Goal: Transaction & Acquisition: Purchase product/service

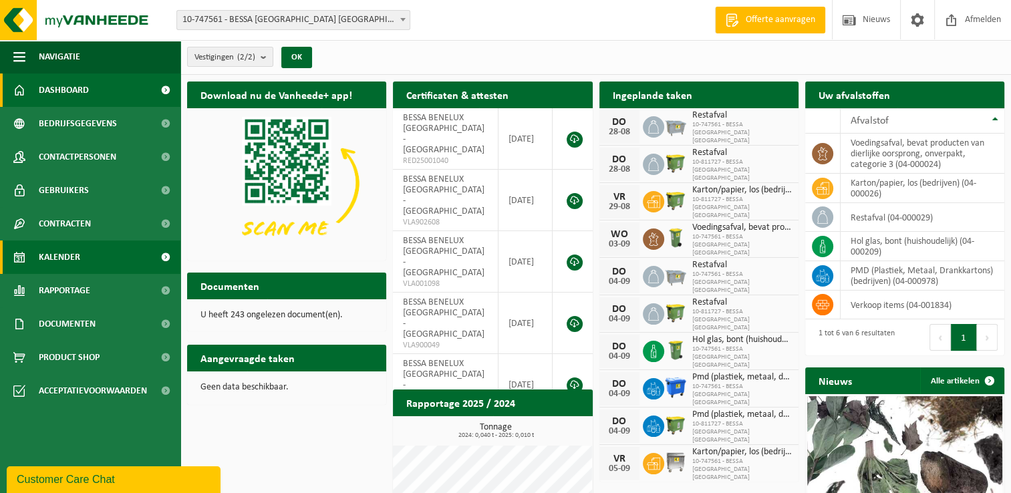
click at [96, 255] on link "Kalender" at bounding box center [90, 256] width 180 height 33
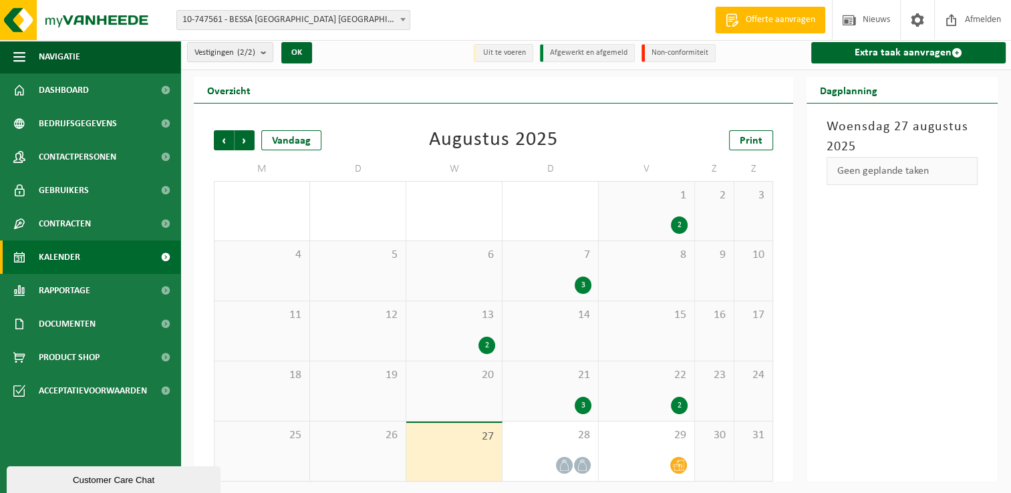
scroll to position [5, 0]
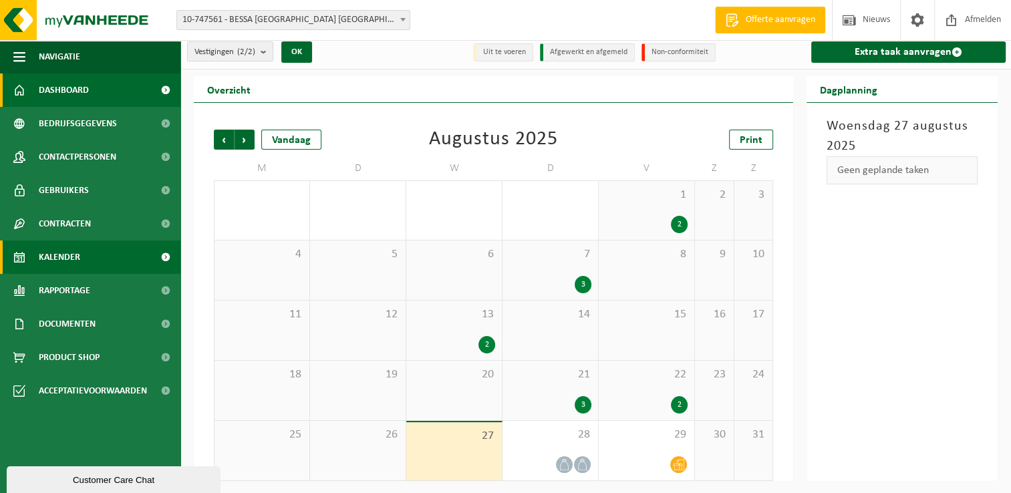
click at [69, 98] on span "Dashboard" at bounding box center [64, 89] width 50 height 33
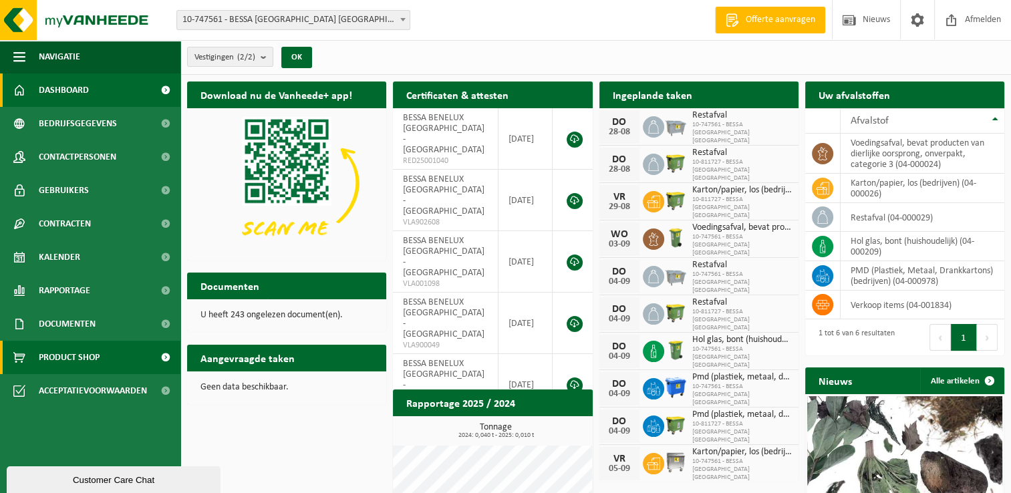
click at [110, 349] on link "Product Shop" at bounding box center [90, 357] width 180 height 33
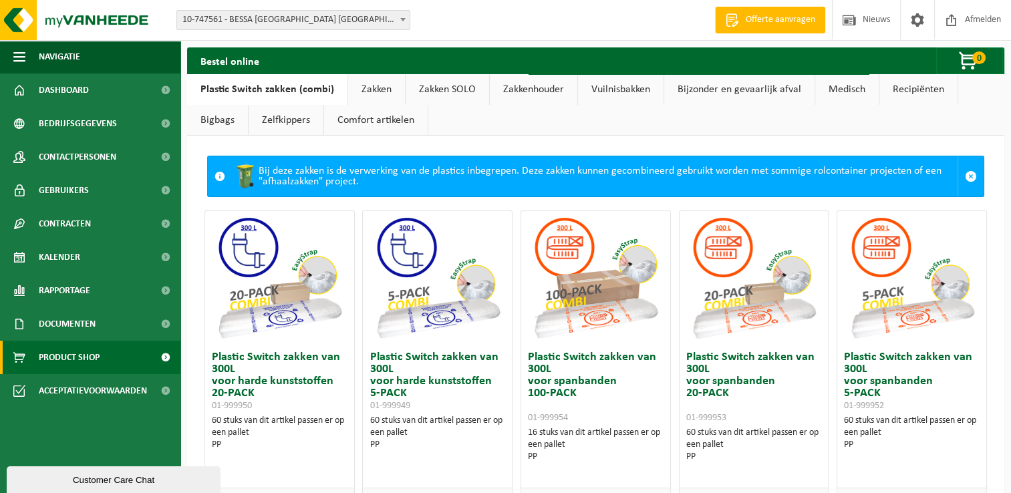
click at [370, 96] on link "Zakken" at bounding box center [376, 89] width 57 height 31
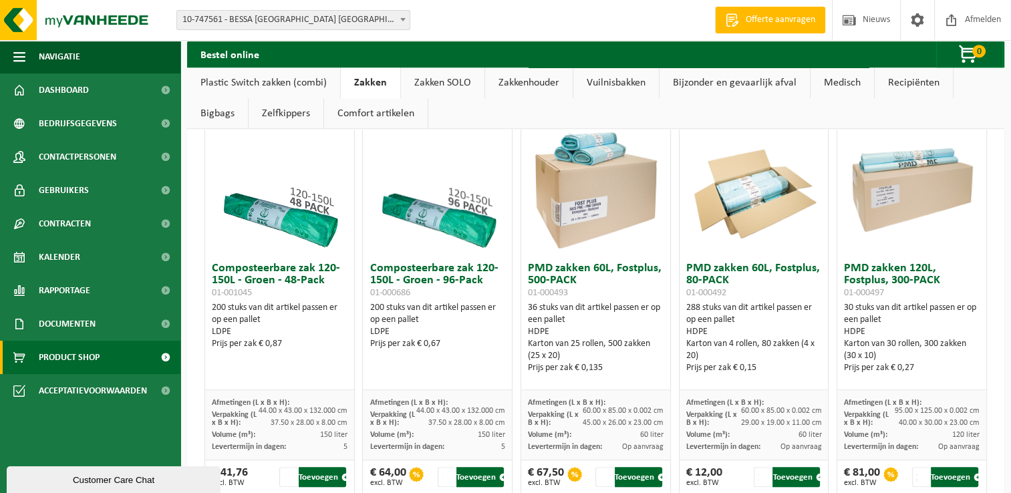
scroll to position [935, 0]
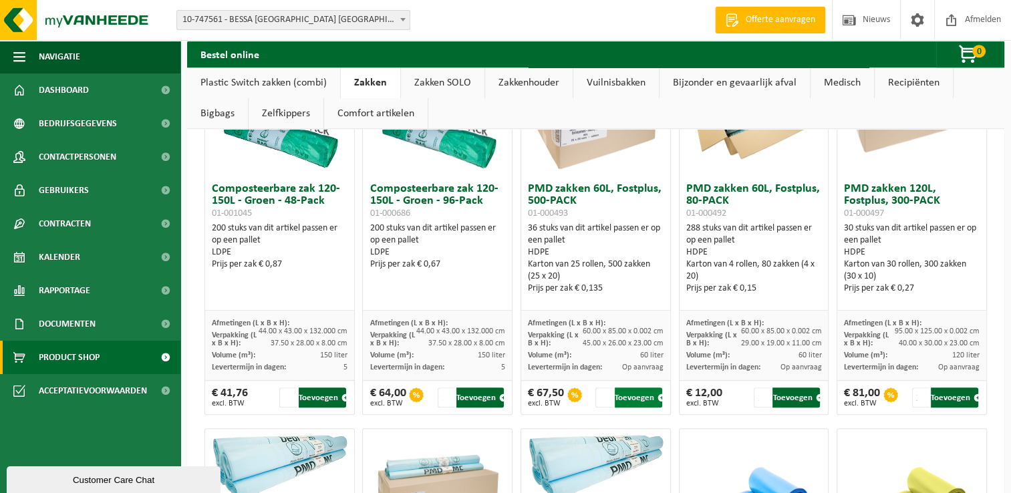
click at [628, 402] on button "Toevoegen" at bounding box center [638, 397] width 47 height 20
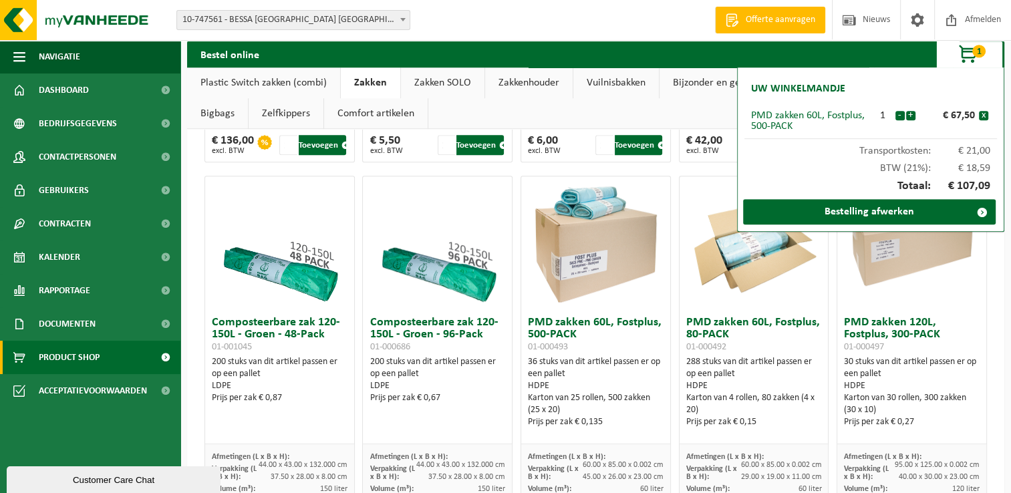
scroll to position [868, 0]
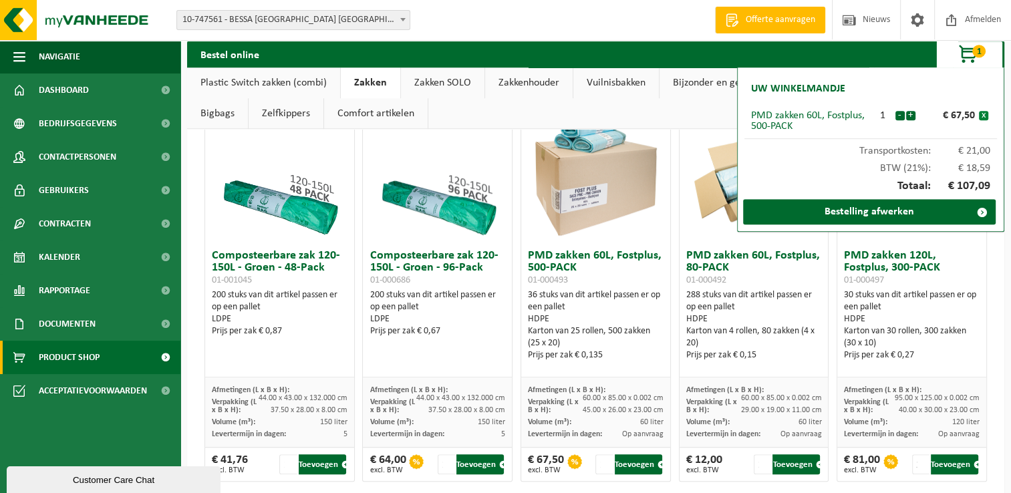
click at [985, 114] on button "x" at bounding box center [983, 115] width 9 height 9
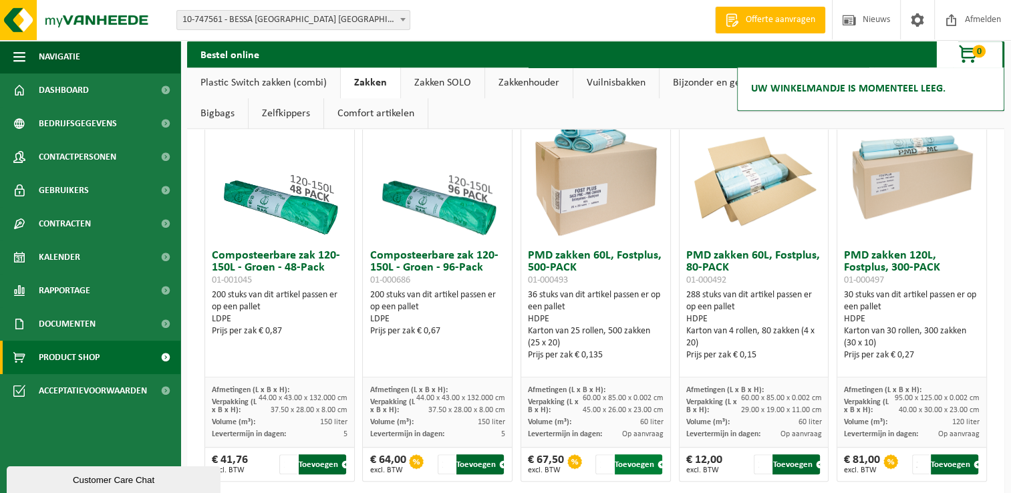
click at [644, 466] on button "Toevoegen" at bounding box center [638, 464] width 47 height 20
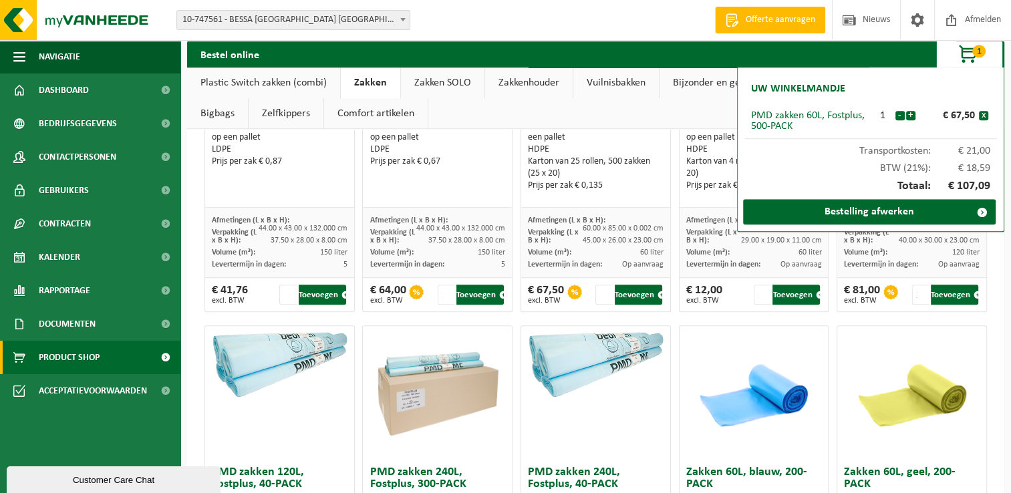
scroll to position [1069, 0]
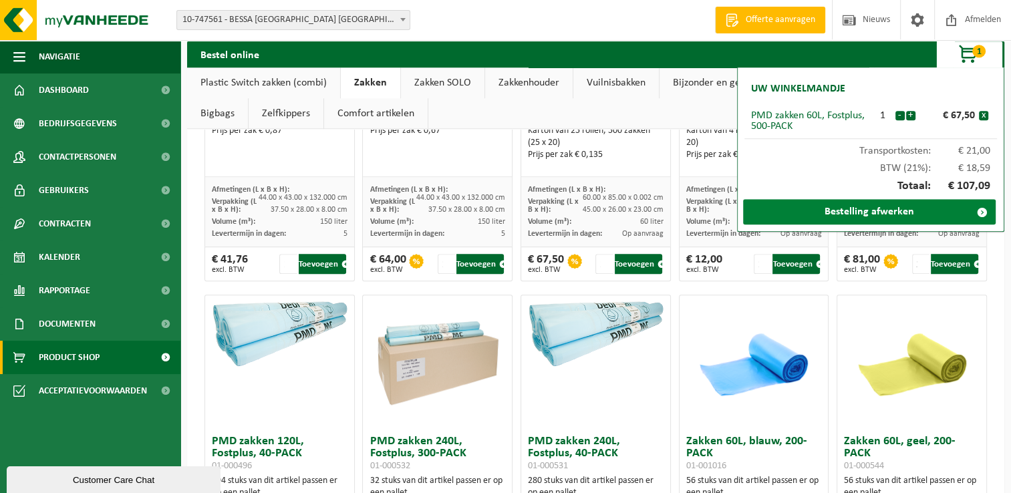
click at [884, 212] on link "Bestelling afwerken" at bounding box center [869, 211] width 253 height 25
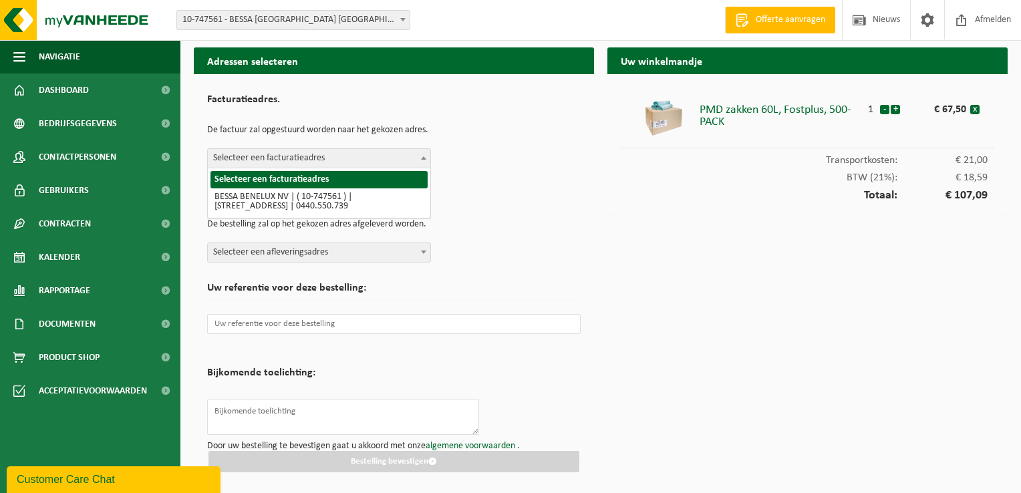
click at [385, 158] on span "Selecteer een facturatieadres" at bounding box center [319, 158] width 222 height 19
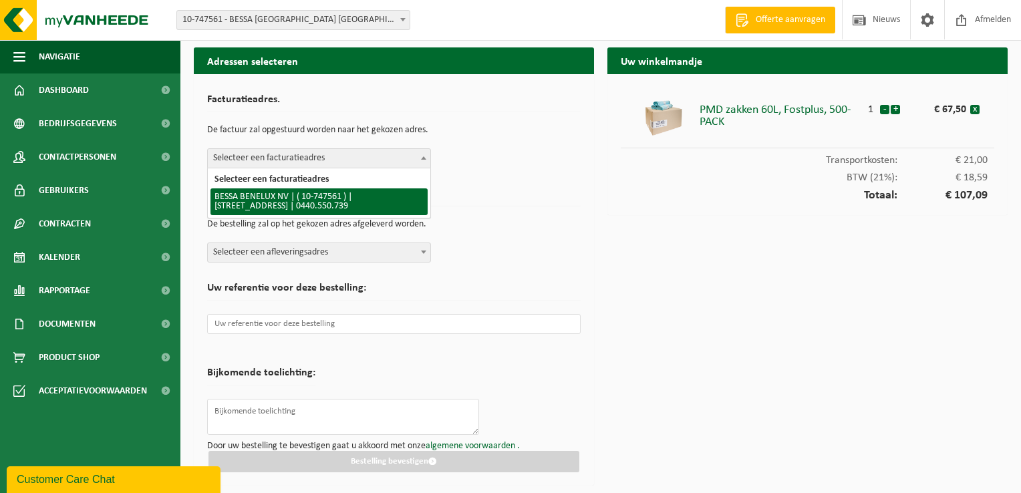
select select "25601"
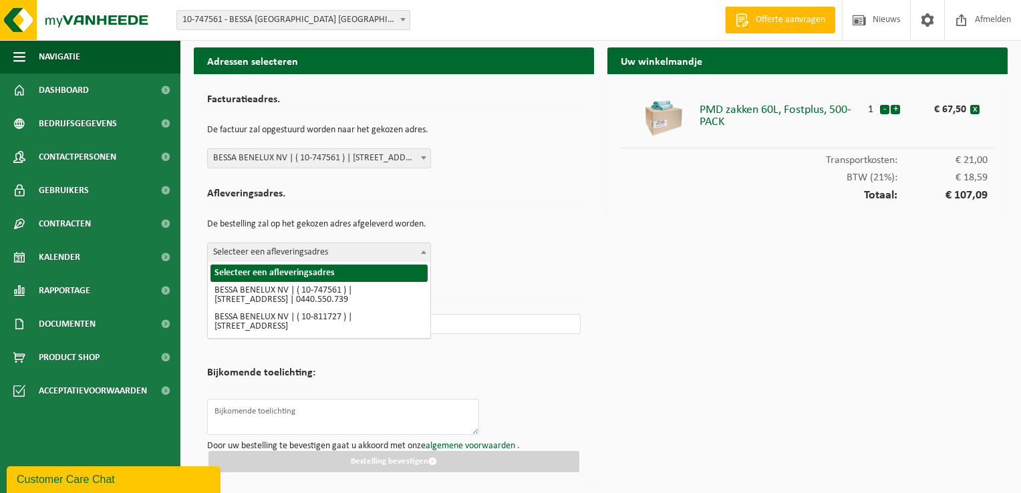
click at [365, 256] on span "Selecteer een afleveringsadres" at bounding box center [319, 252] width 222 height 19
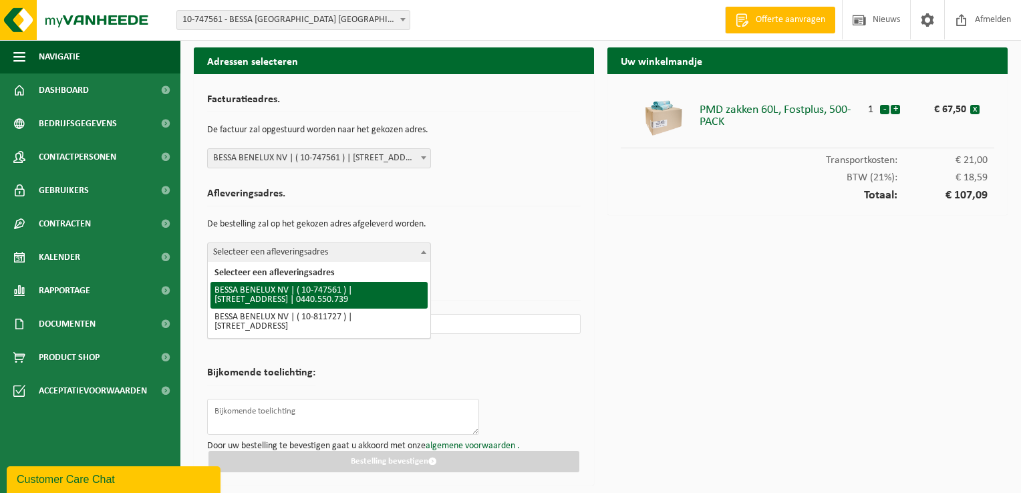
select select "25601"
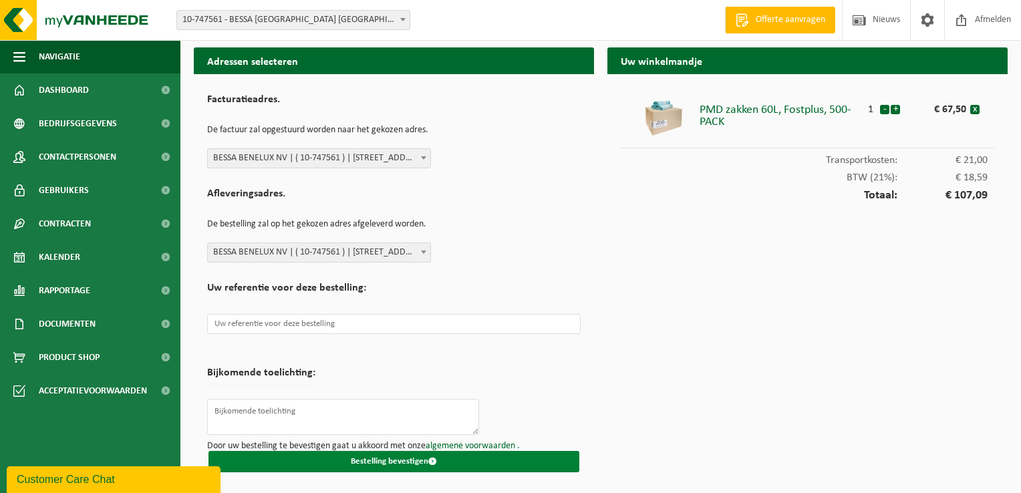
click at [446, 463] on button "Bestelling bevestigen" at bounding box center [393, 461] width 371 height 21
